Goal: Task Accomplishment & Management: Complete application form

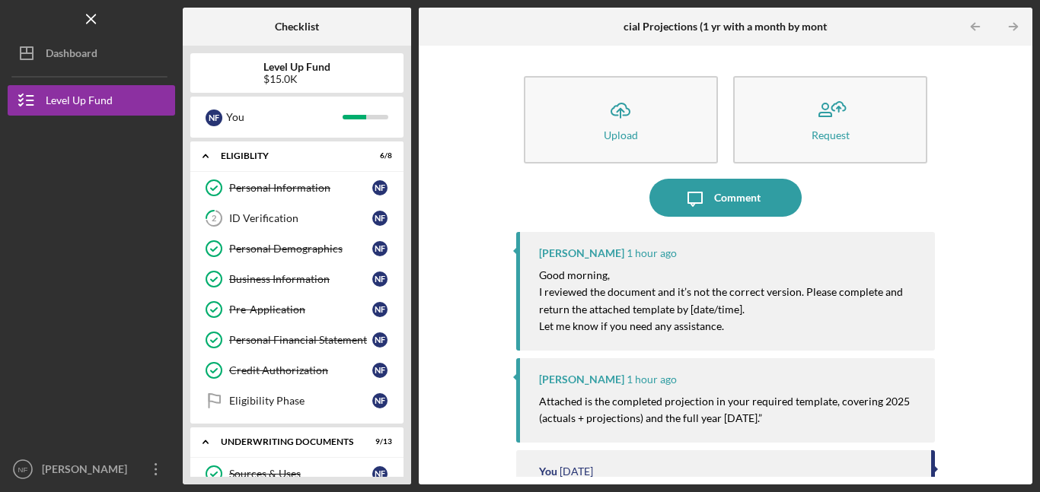
scroll to position [409, 0]
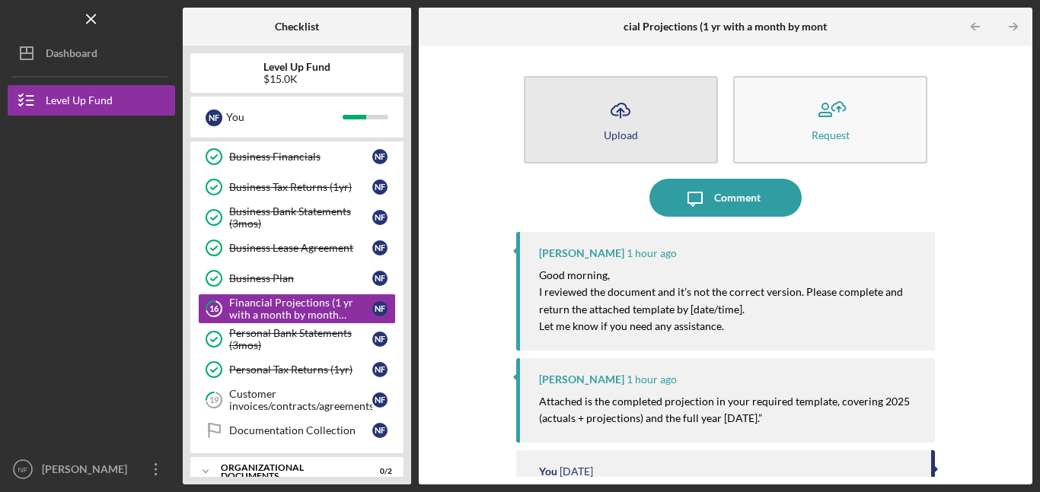
click at [601, 137] on button "Icon/Upload Upload" at bounding box center [621, 120] width 194 height 88
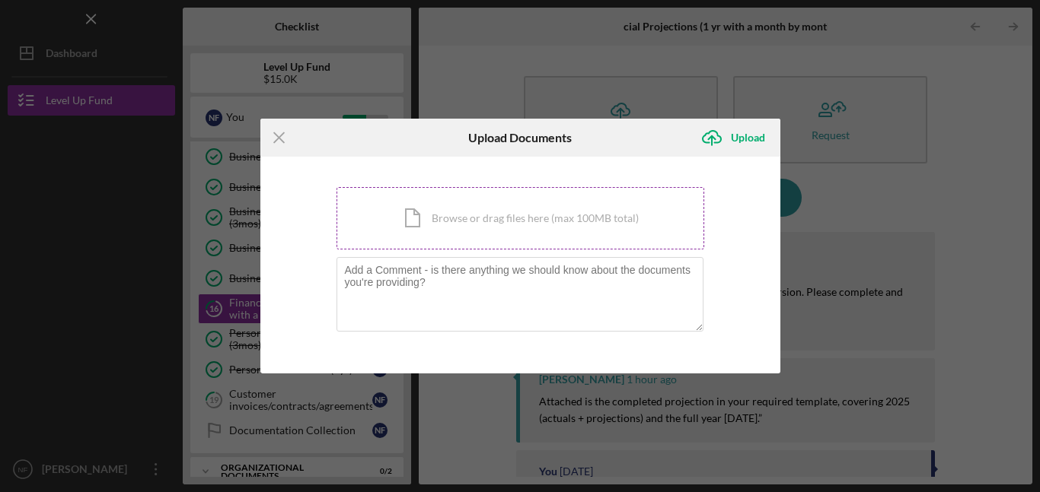
click at [513, 221] on div "Icon/Document Browse or drag files here (max 100MB total) Tap to choose files o…" at bounding box center [520, 218] width 368 height 62
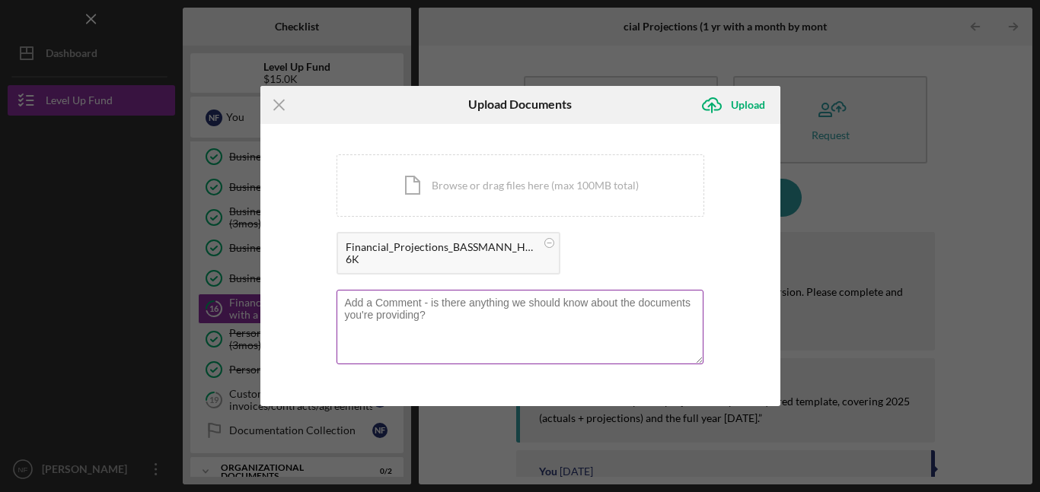
click at [422, 326] on textarea at bounding box center [519, 327] width 367 height 75
paste textarea "Hi [PERSON_NAME], I’ve reformatted the projections exactly as requested. The YR…"
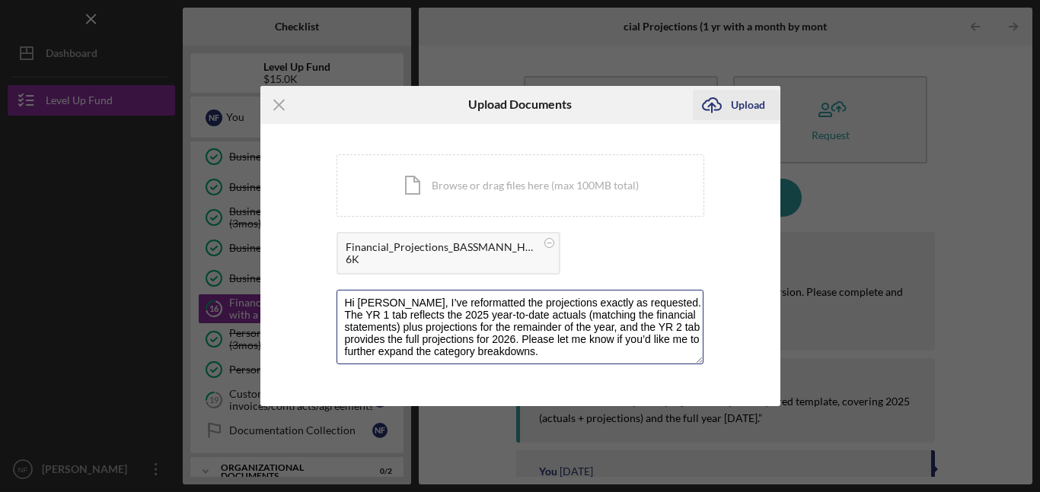
type textarea "Hi [PERSON_NAME], I’ve reformatted the projections exactly as requested. The YR…"
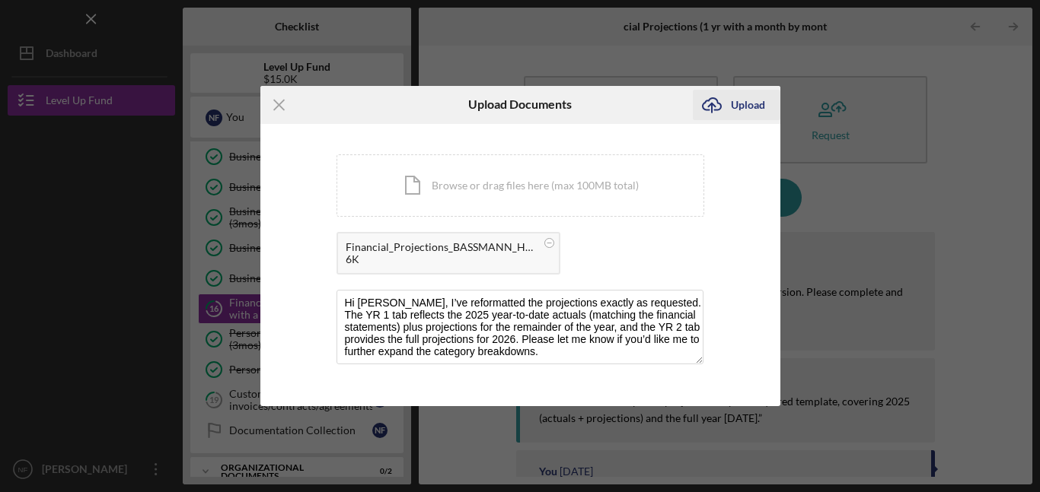
click at [748, 100] on div "Upload" at bounding box center [748, 105] width 34 height 30
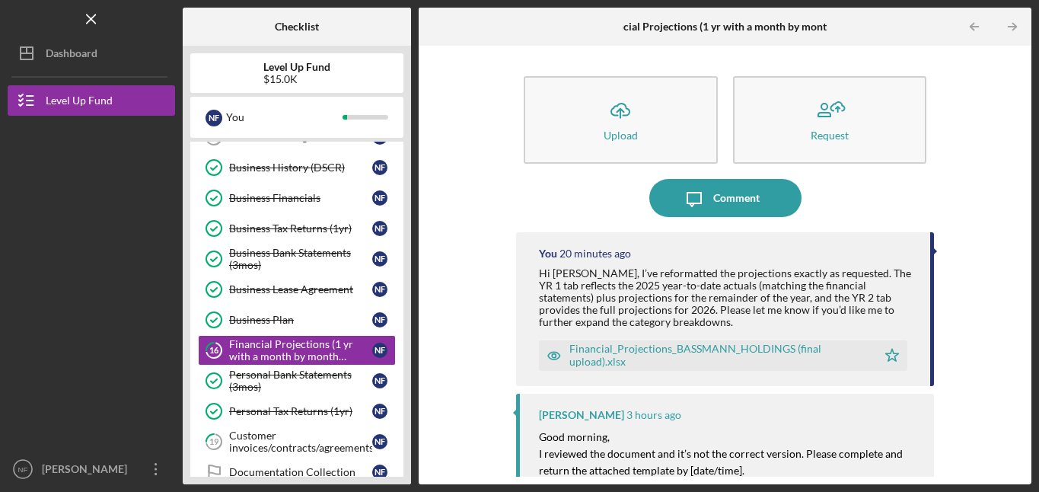
scroll to position [396, 0]
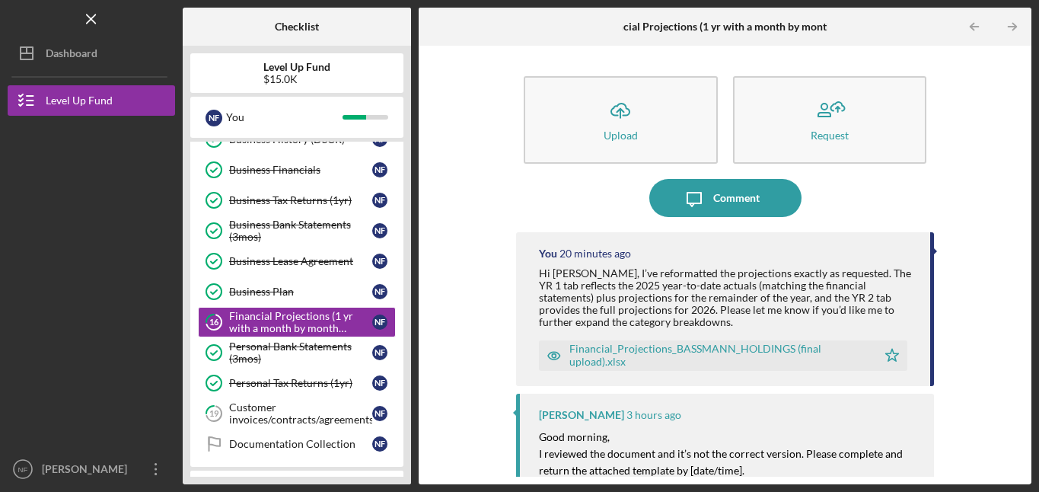
click at [766, 341] on div "Financial_Projections_BASSMANN_HOLDINGS (final upload).xlsx" at bounding box center [708, 355] width 339 height 30
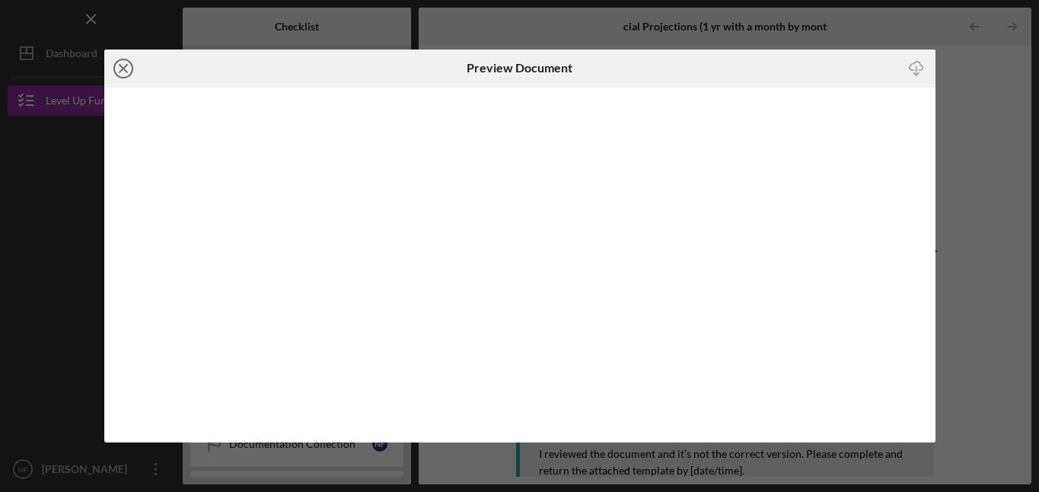
click at [120, 69] on icon "Icon/Close" at bounding box center [123, 68] width 38 height 38
